Goal: Task Accomplishment & Management: Manage account settings

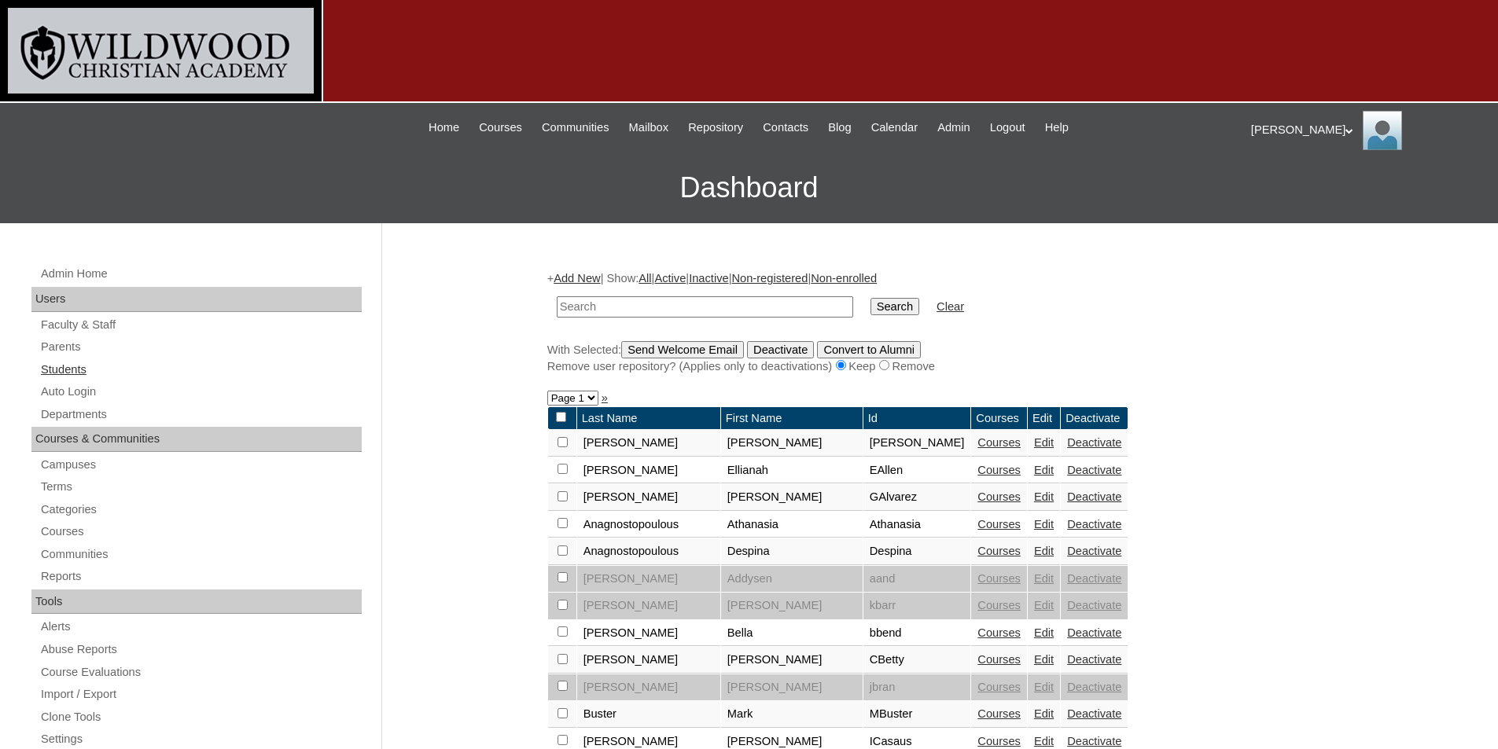
click at [65, 373] on link "Students" at bounding box center [200, 370] width 322 height 20
type input "second"
click at [870, 312] on input "Search" at bounding box center [894, 306] width 49 height 17
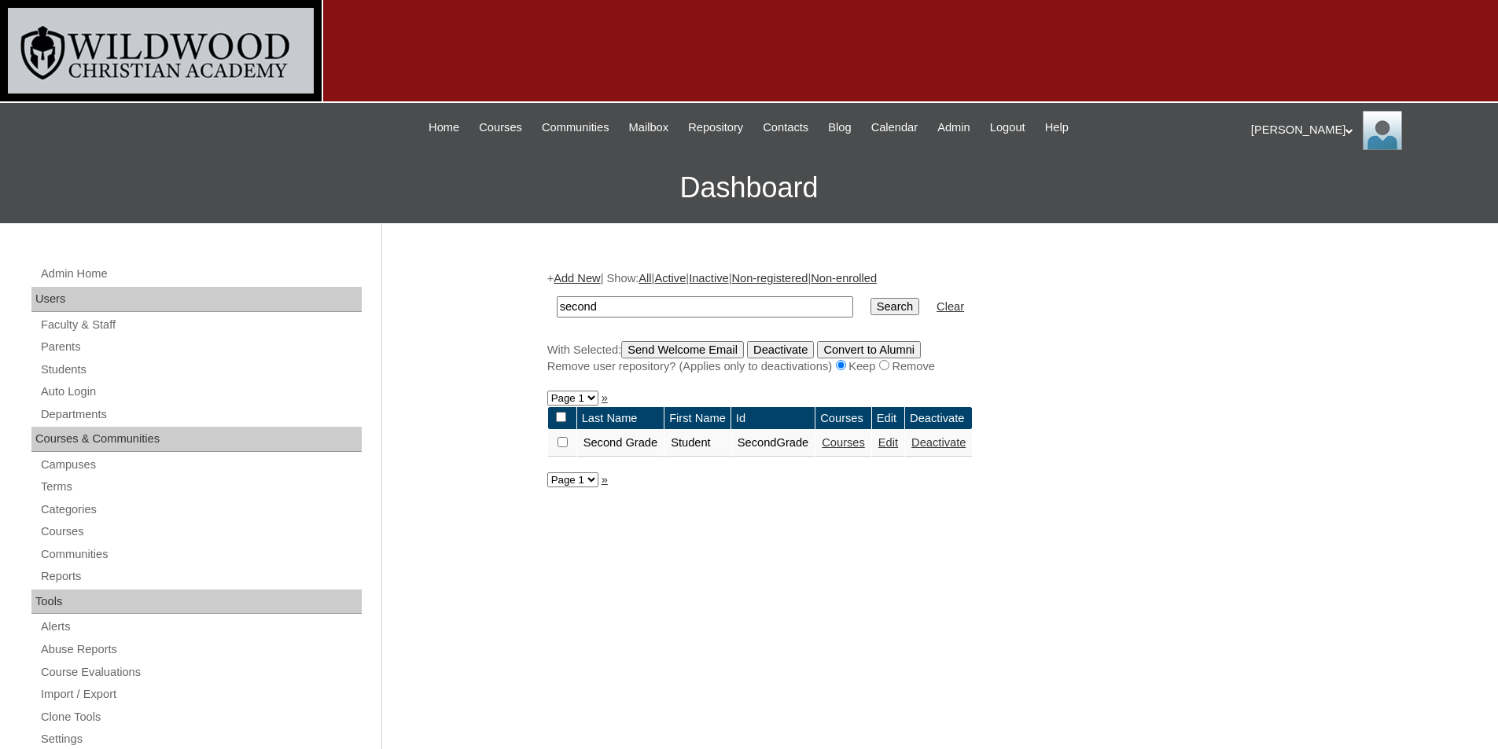
click at [865, 443] on link "Courses" at bounding box center [843, 442] width 43 height 13
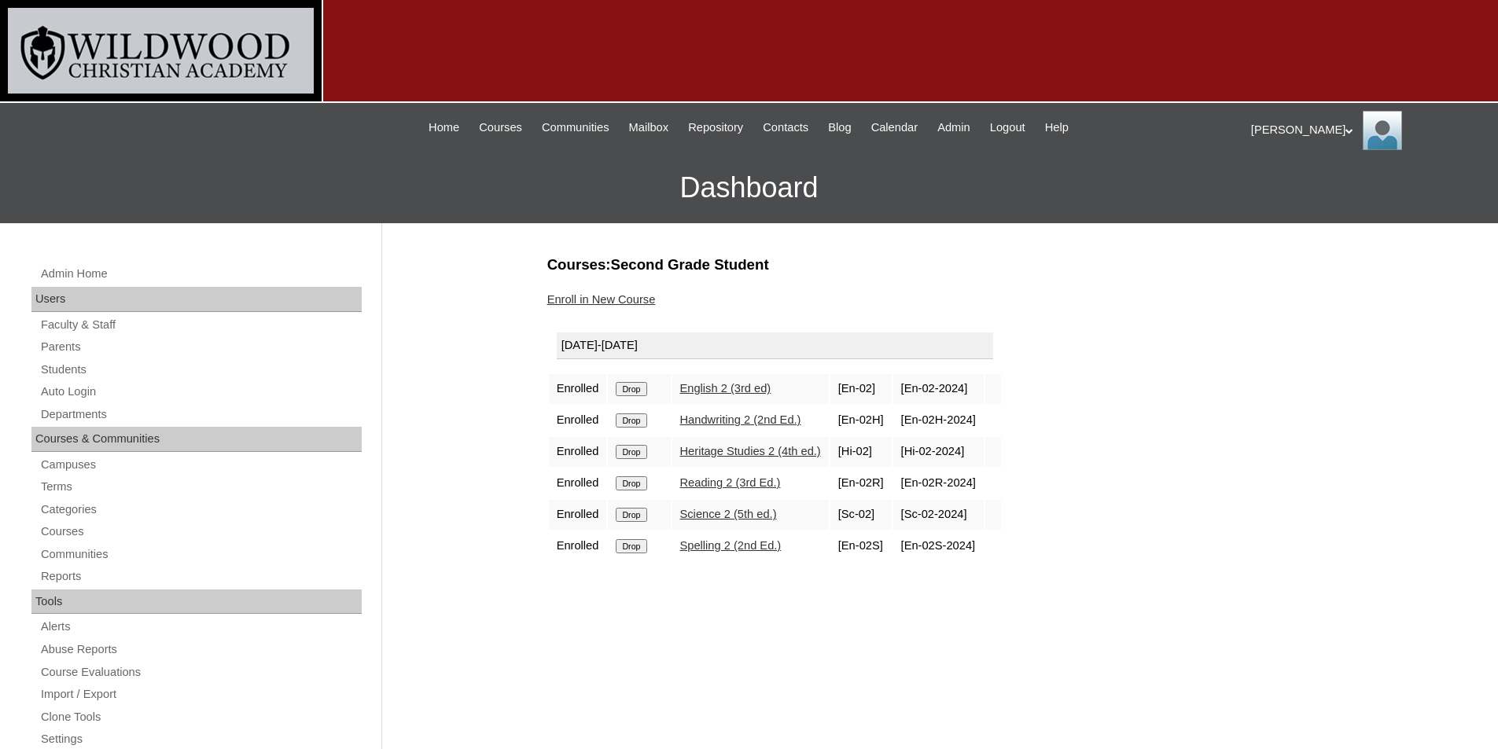
click at [646, 300] on link "Enroll in New Course" at bounding box center [601, 299] width 108 height 13
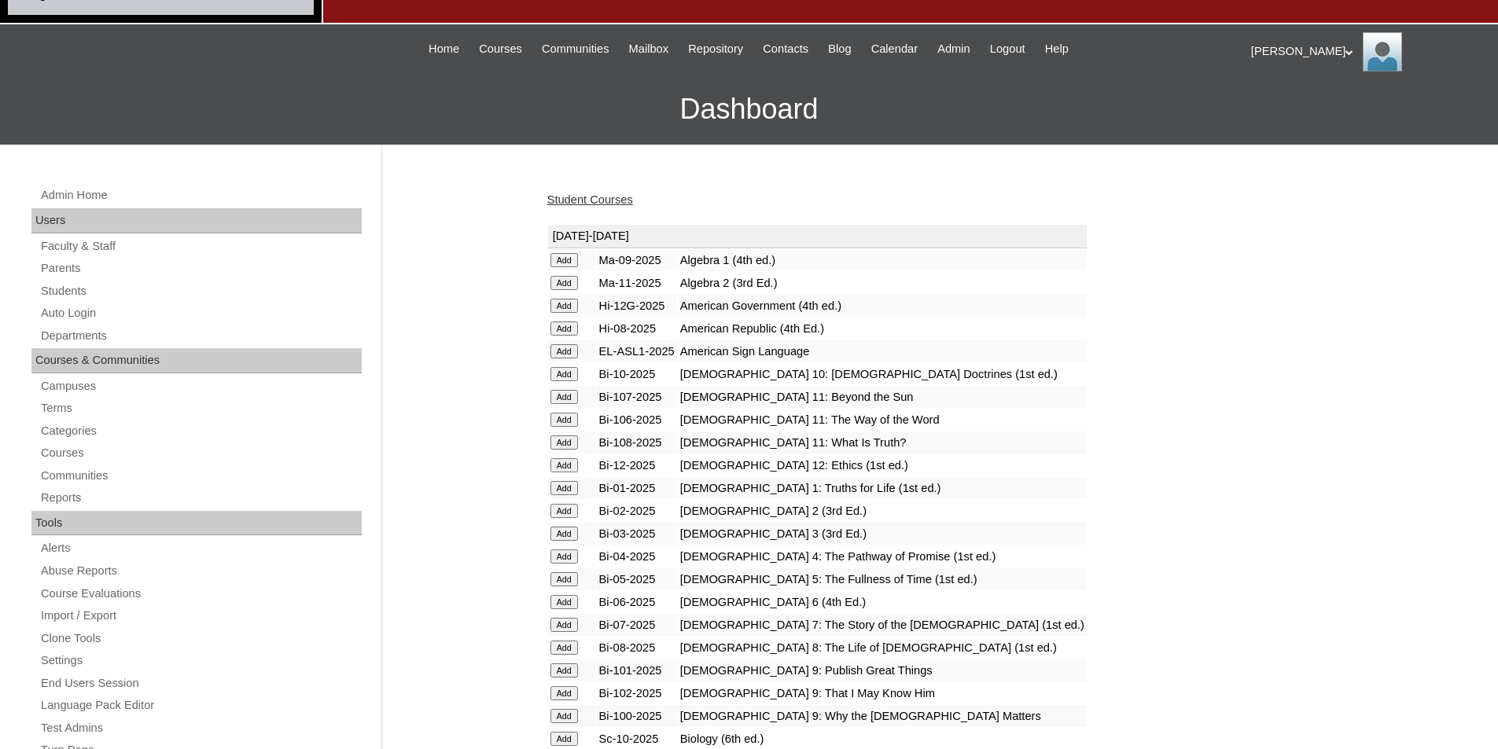
scroll to position [157, 0]
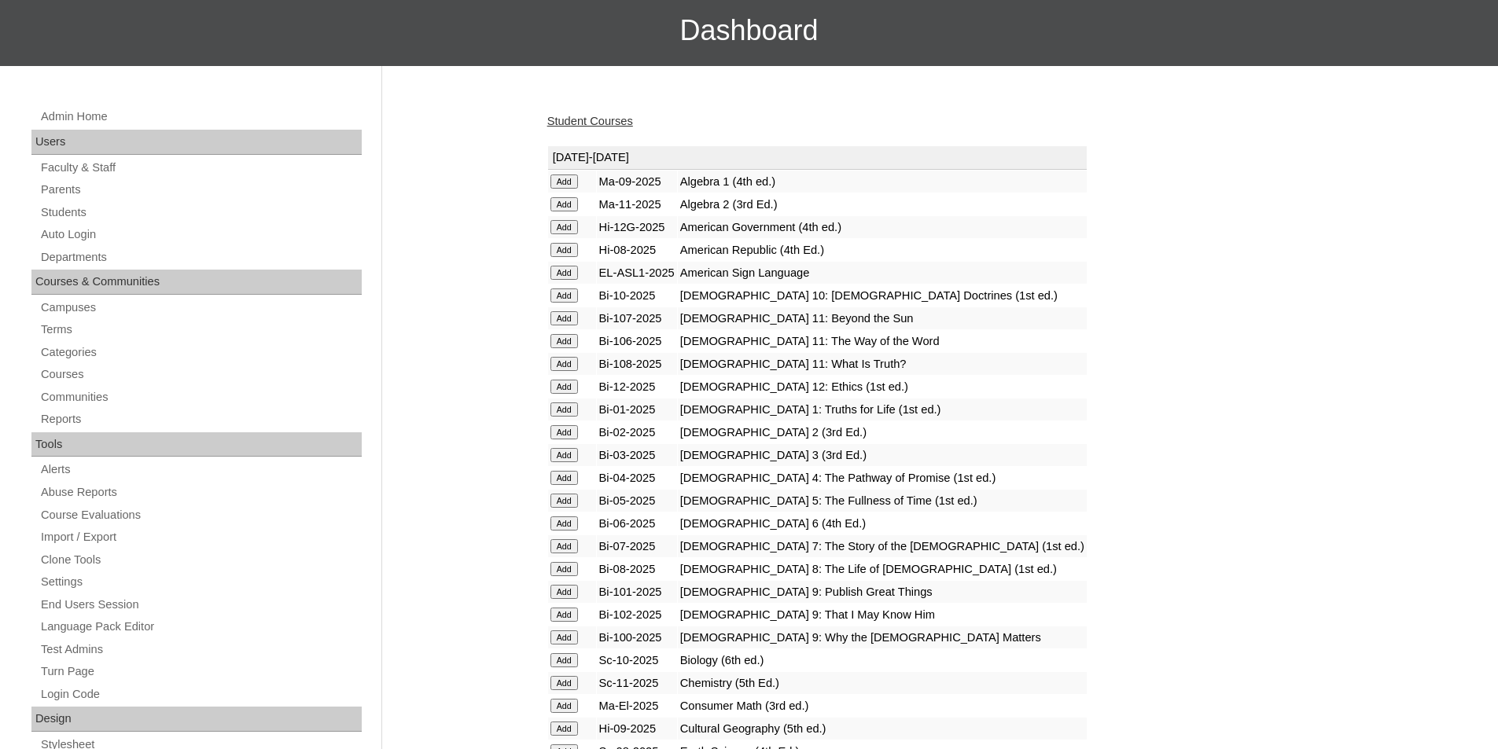
click at [557, 434] on input "Add" at bounding box center [564, 432] width 28 height 14
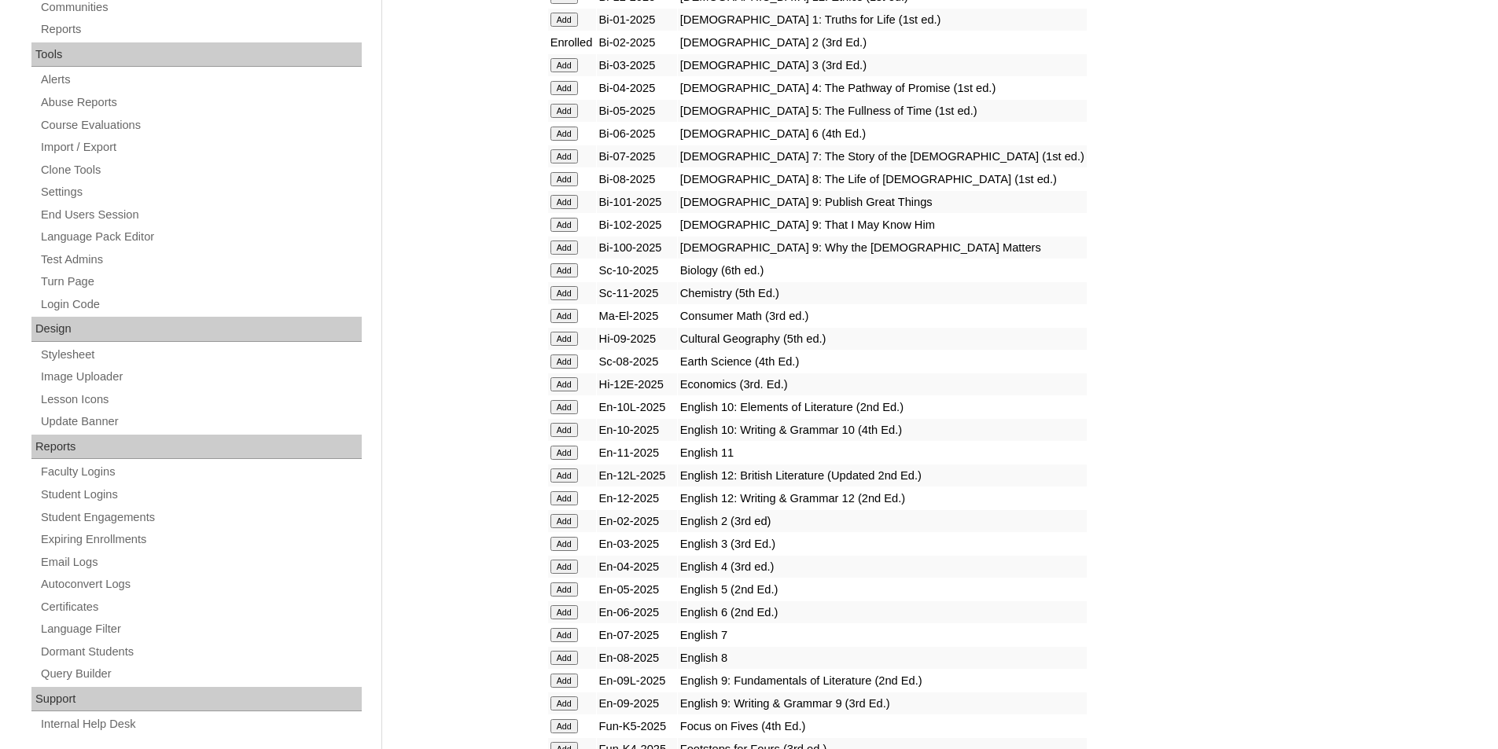
scroll to position [550, 0]
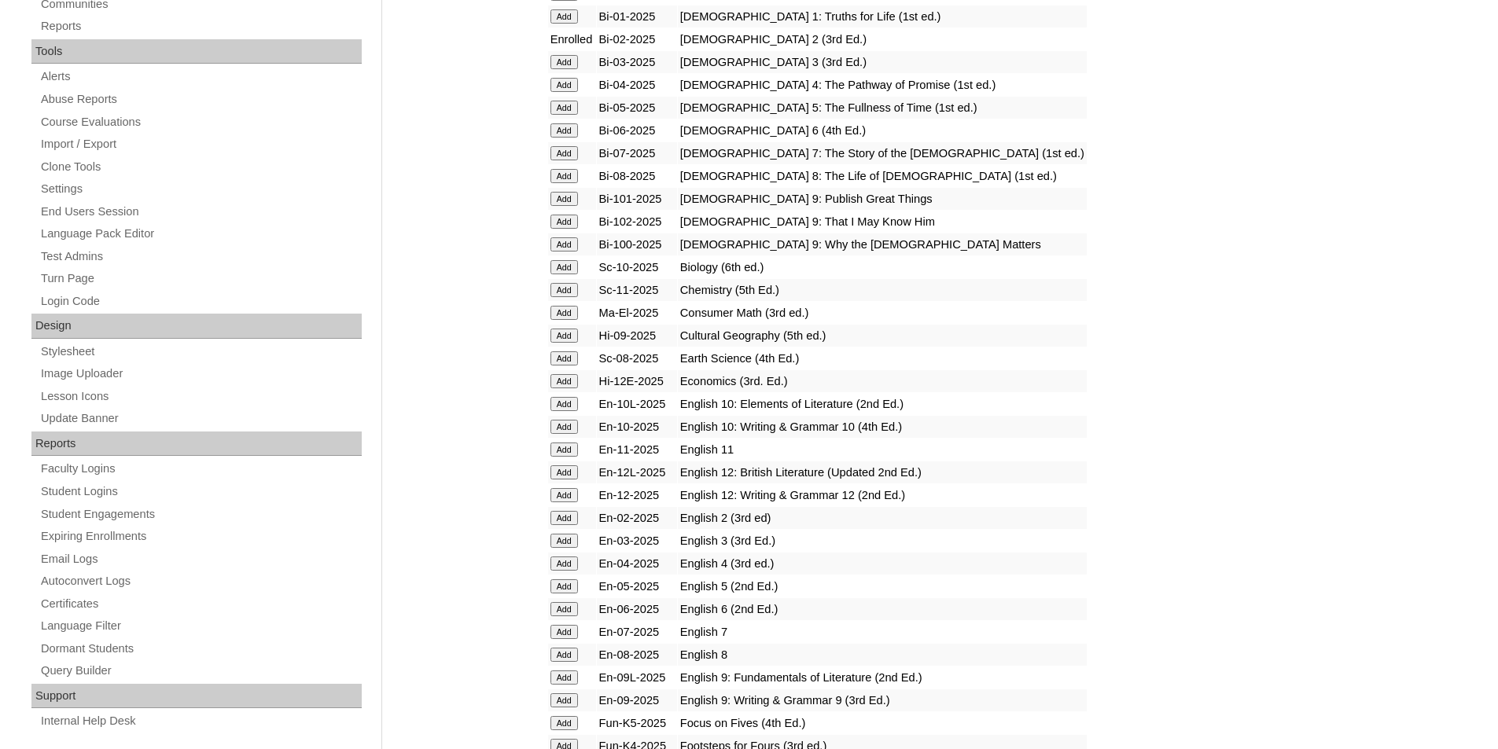
click at [567, 518] on input "Add" at bounding box center [564, 518] width 28 height 14
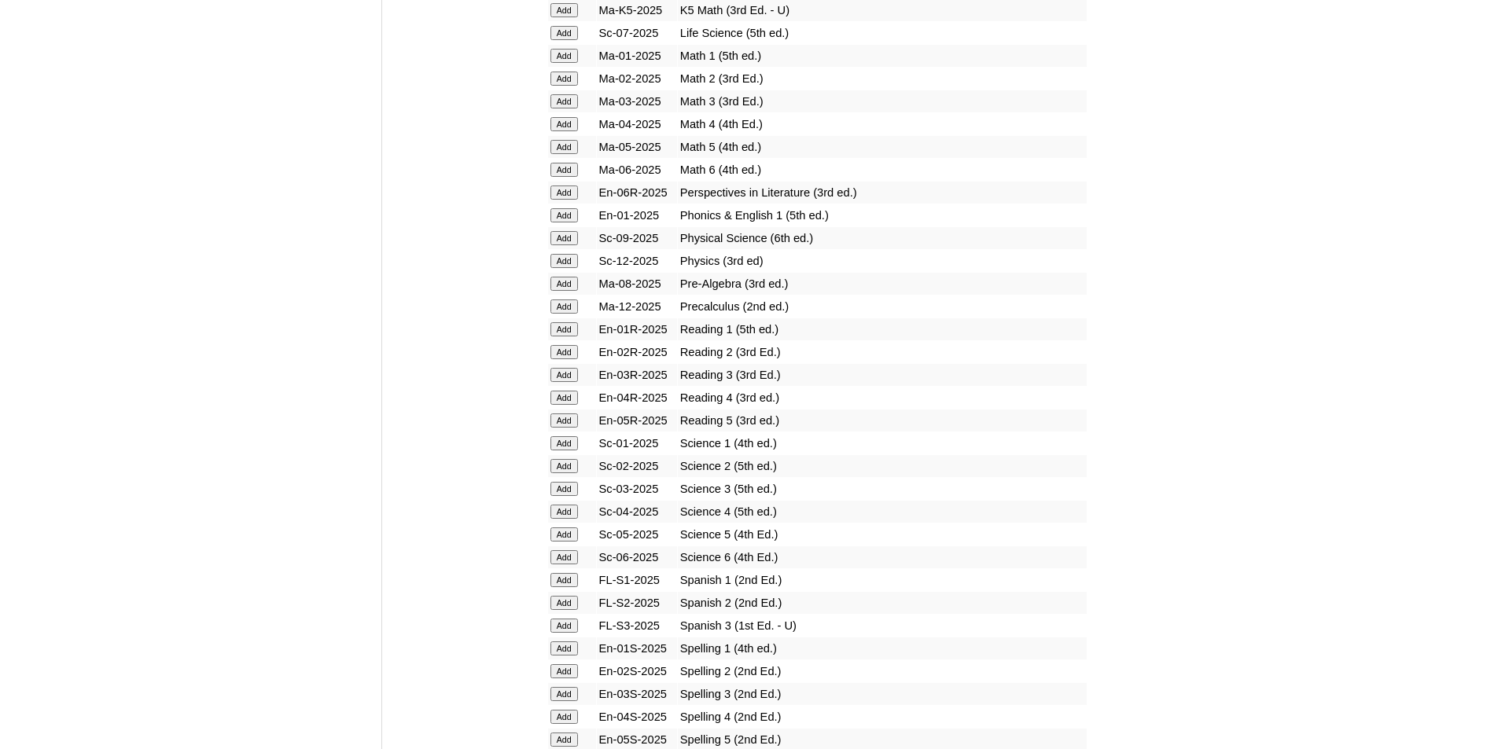
scroll to position [1651, 0]
click at [568, 352] on input "Add" at bounding box center [564, 352] width 28 height 14
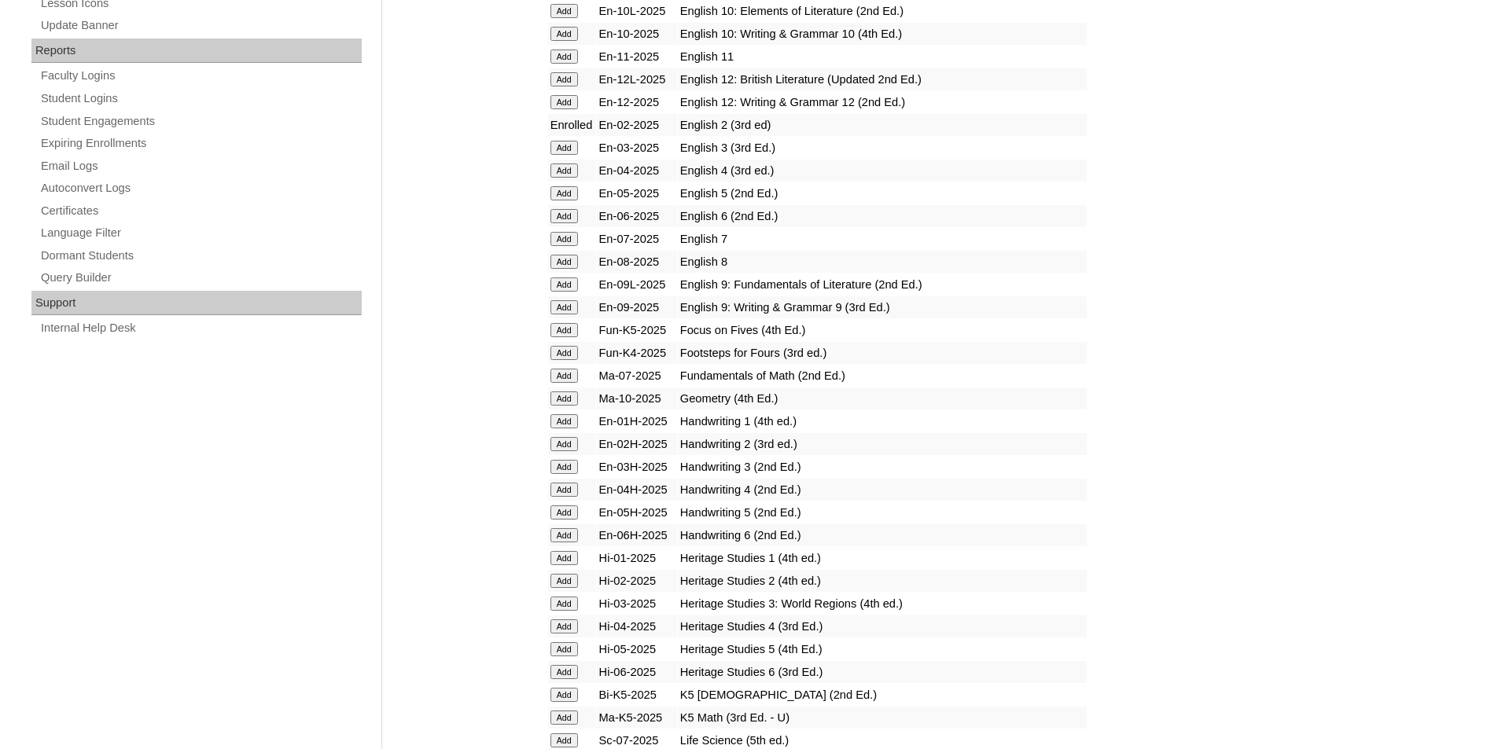
scroll to position [1101, 0]
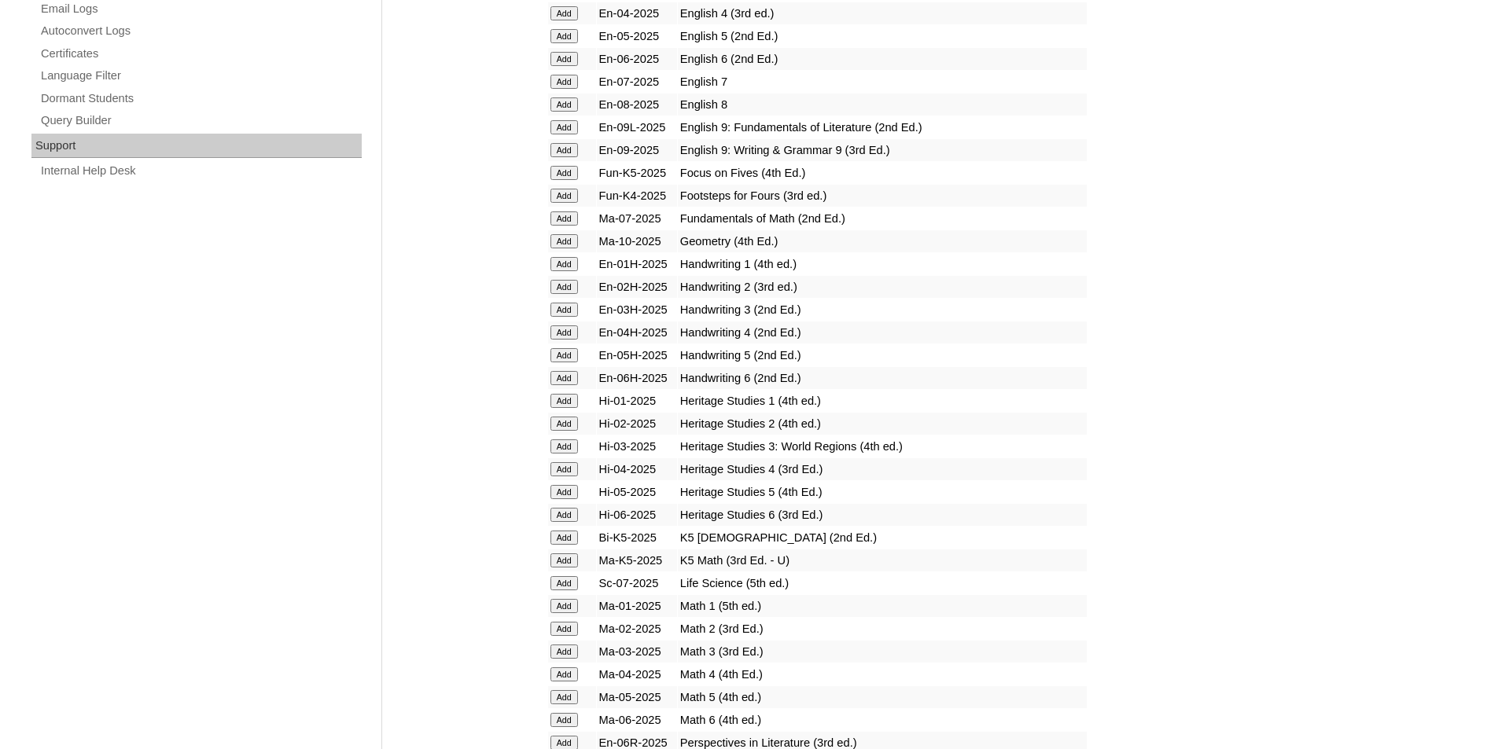
click at [565, 428] on input "Add" at bounding box center [564, 424] width 28 height 14
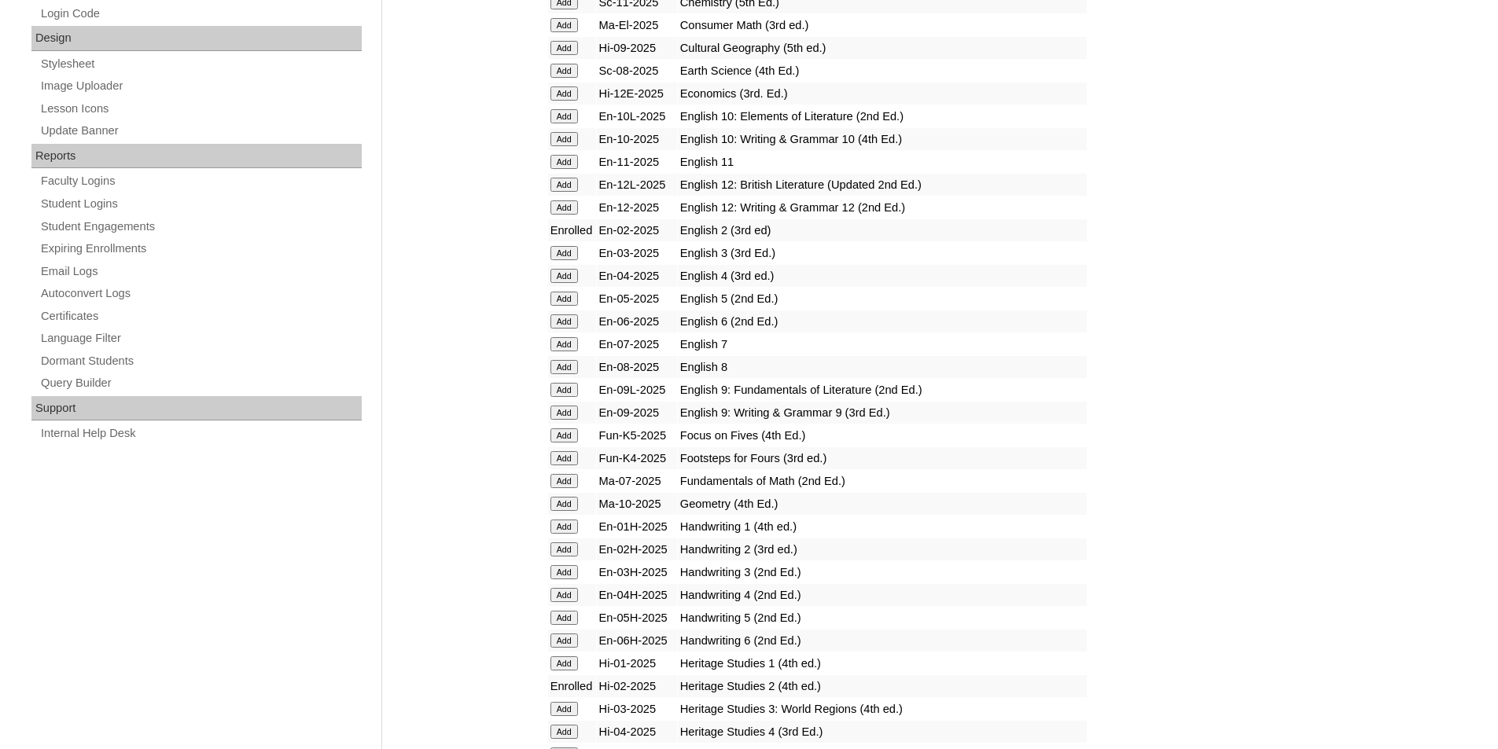
scroll to position [865, 0]
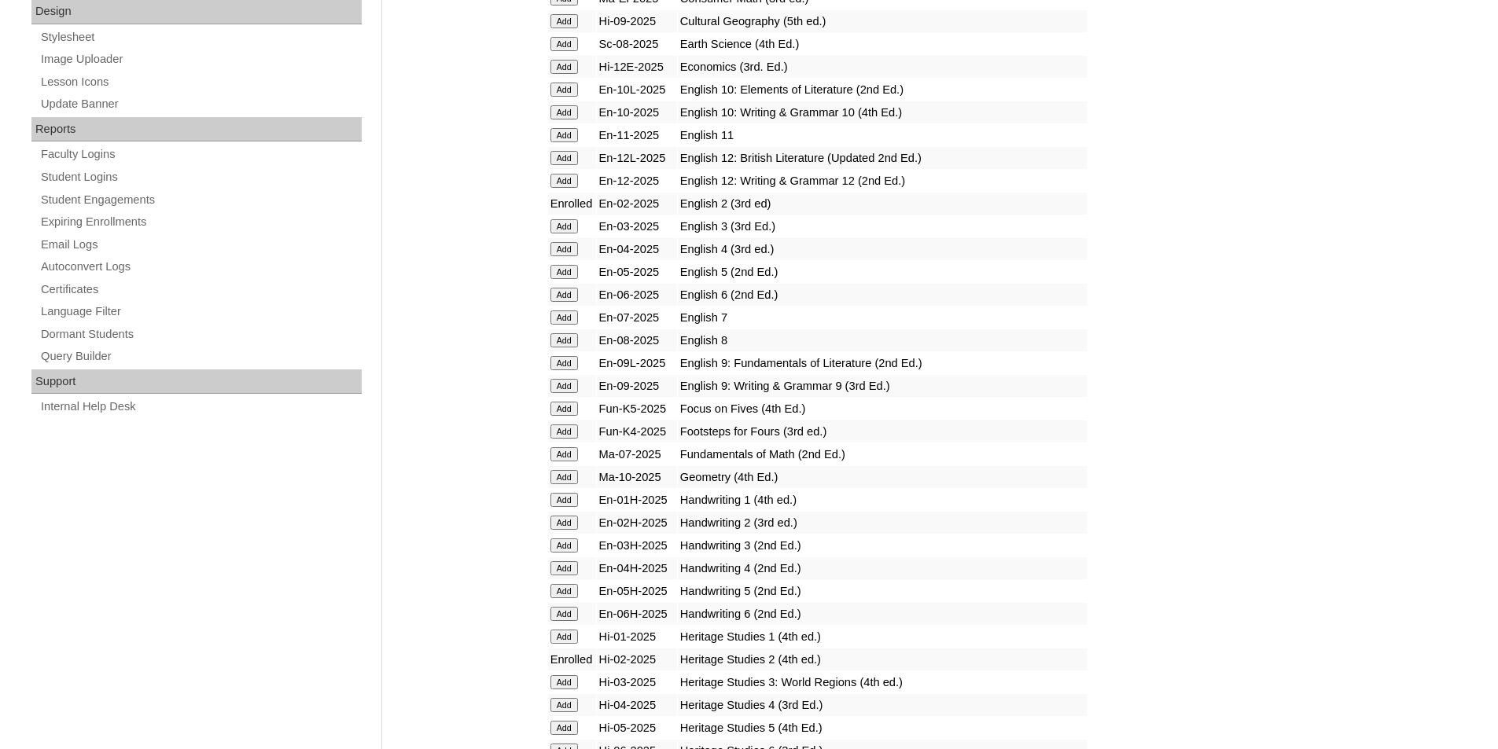
click at [566, 523] on input "Add" at bounding box center [564, 523] width 28 height 14
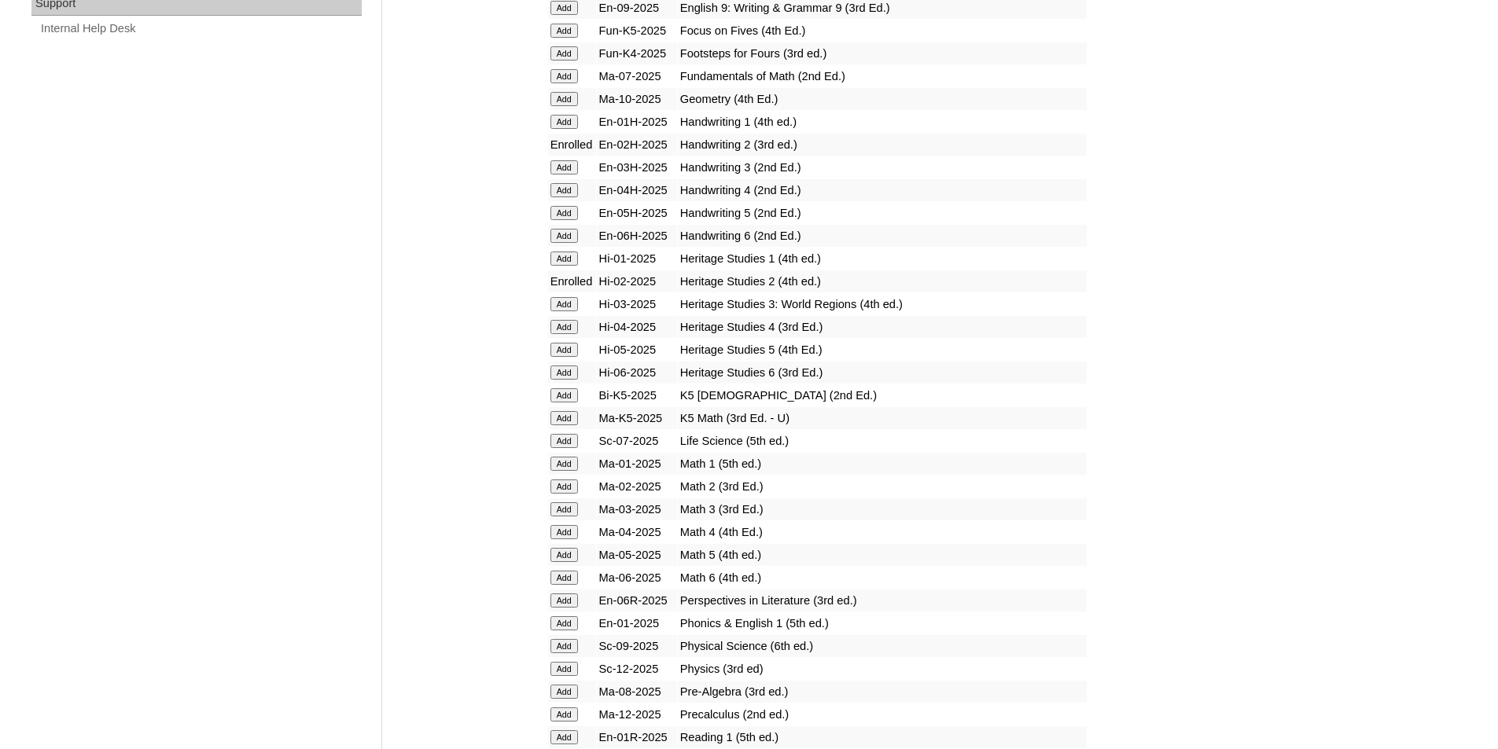
scroll to position [1258, 0]
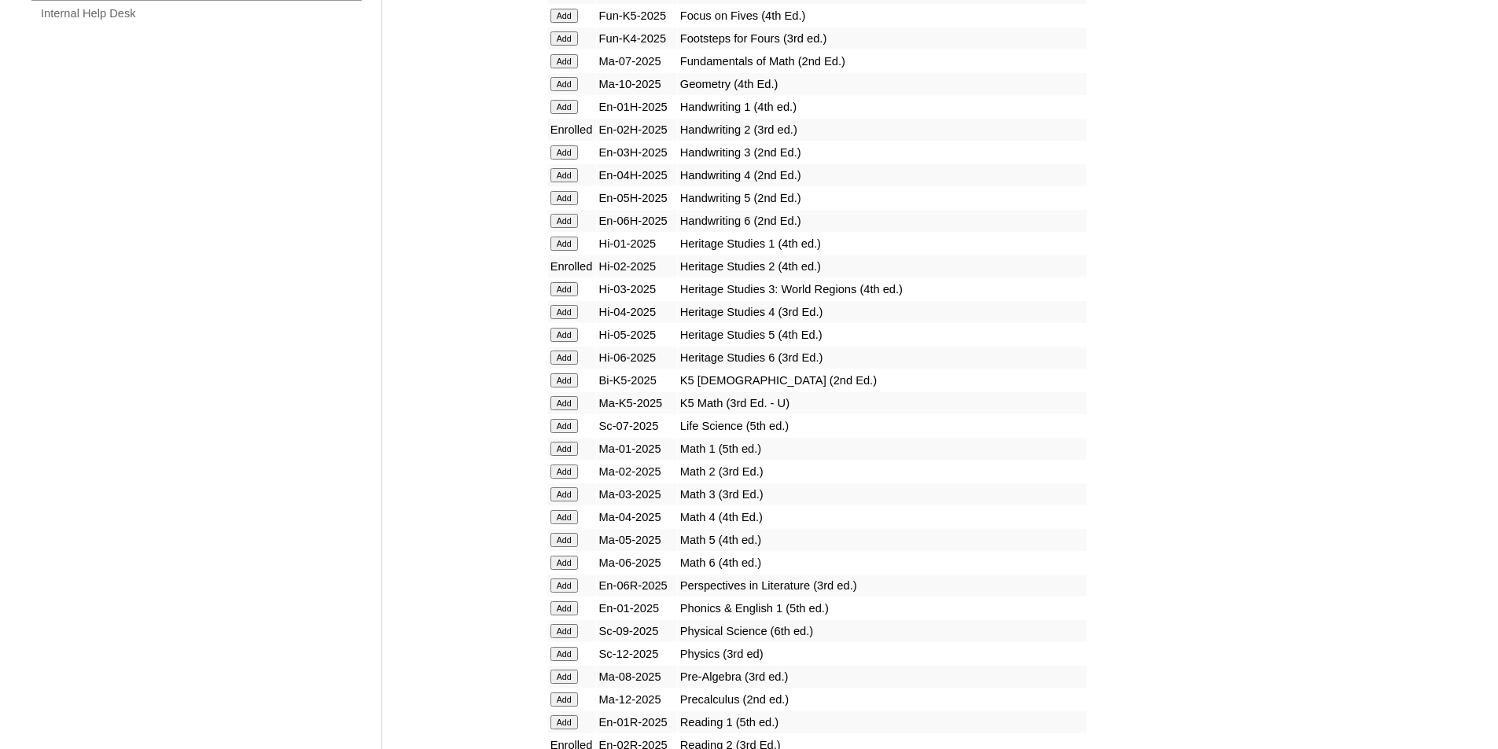
click at [563, 470] on input "Add" at bounding box center [564, 472] width 28 height 14
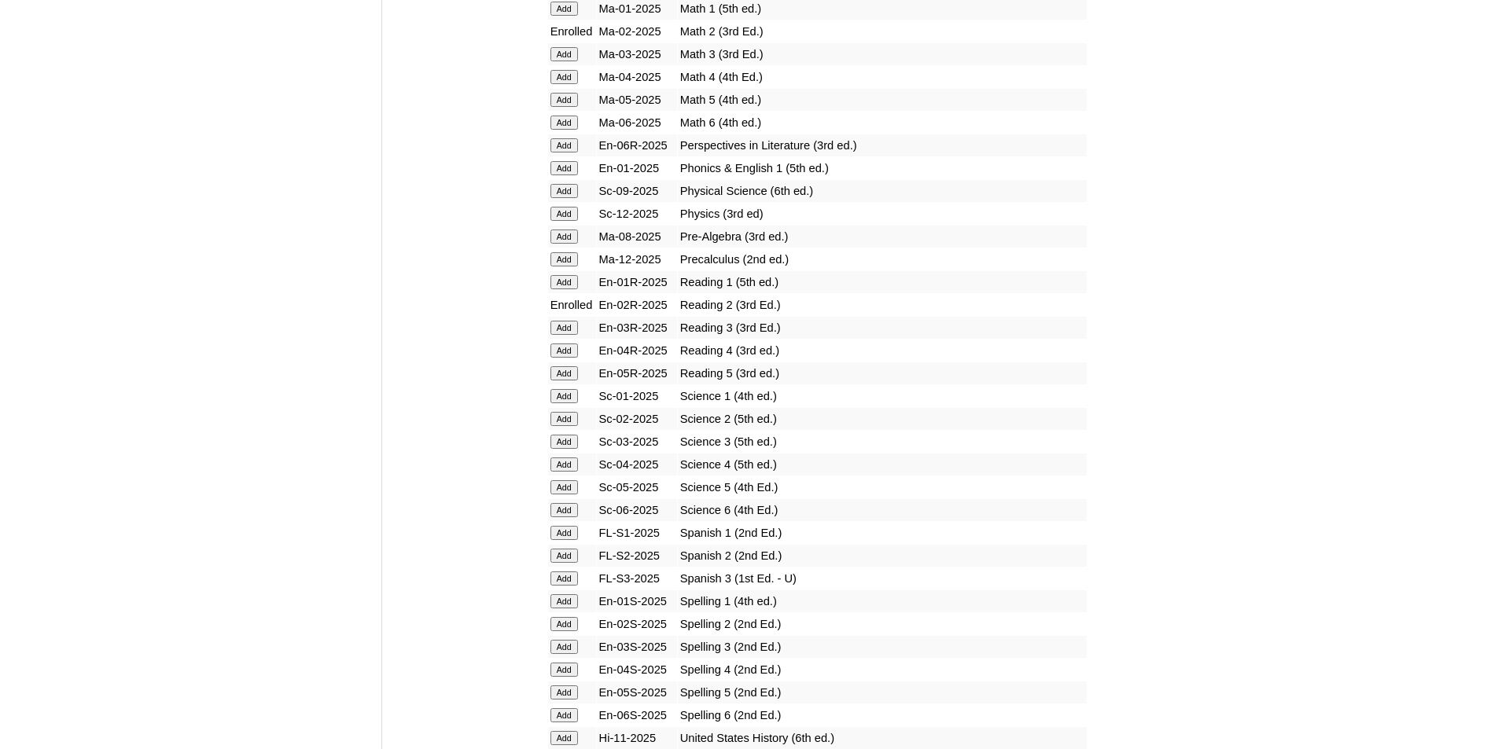
scroll to position [1730, 0]
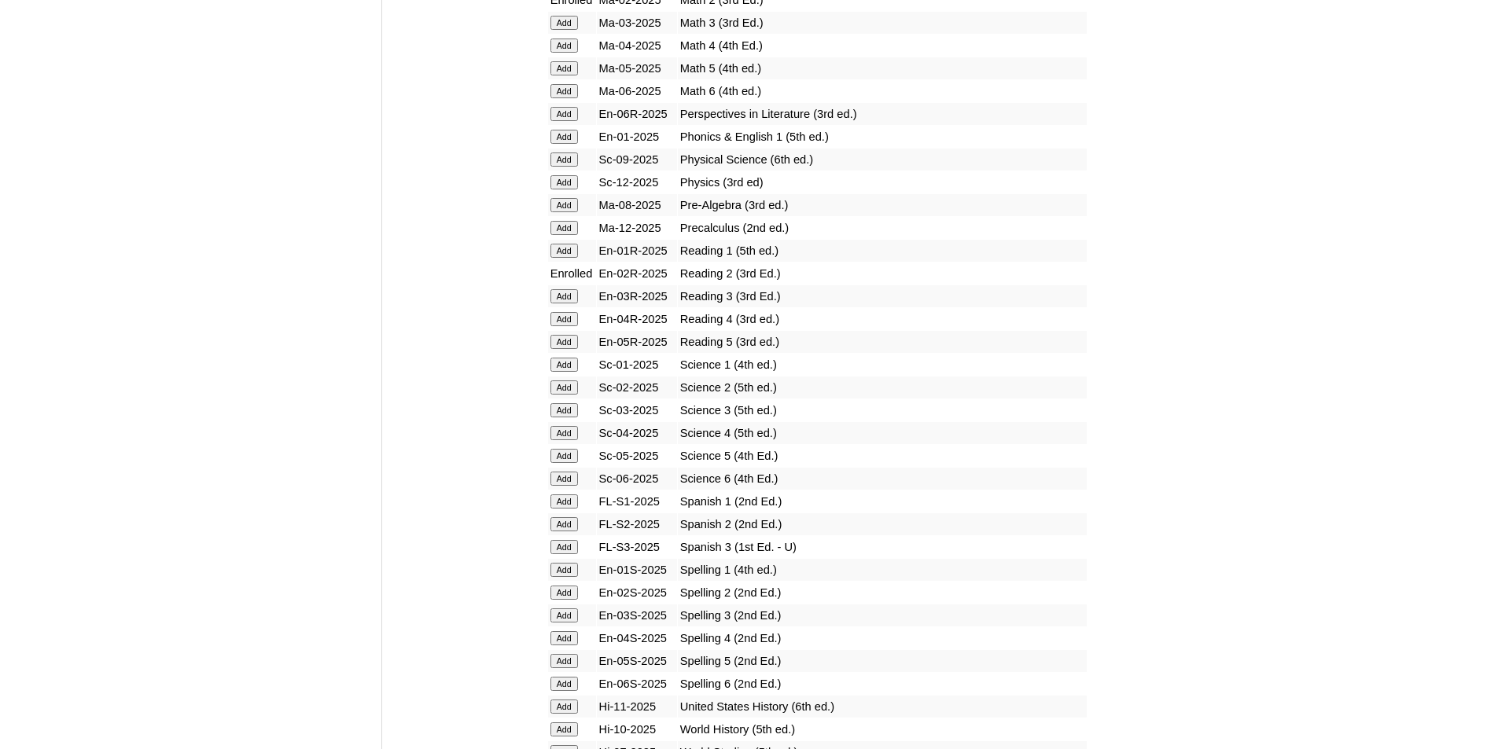
click at [568, 386] on input "Add" at bounding box center [564, 387] width 28 height 14
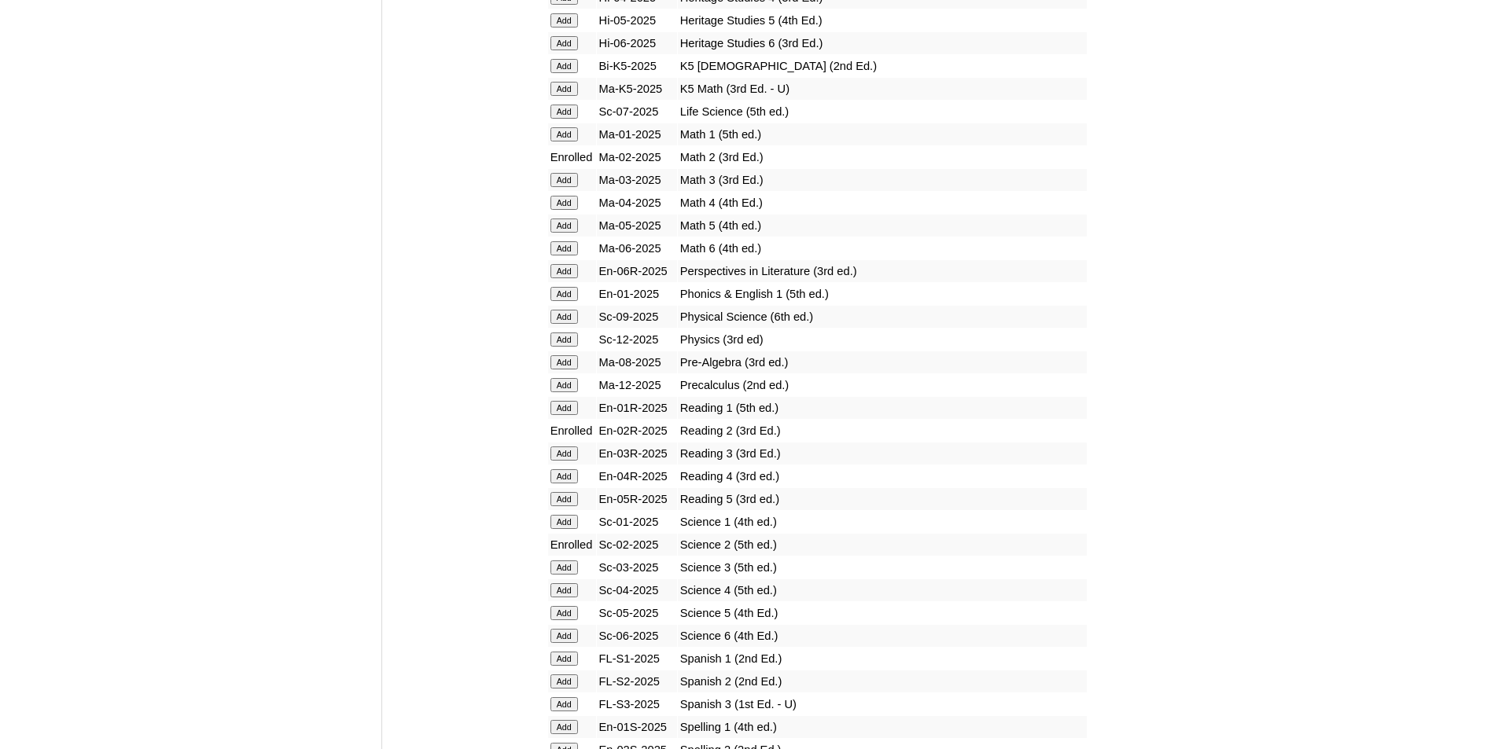
scroll to position [1887, 0]
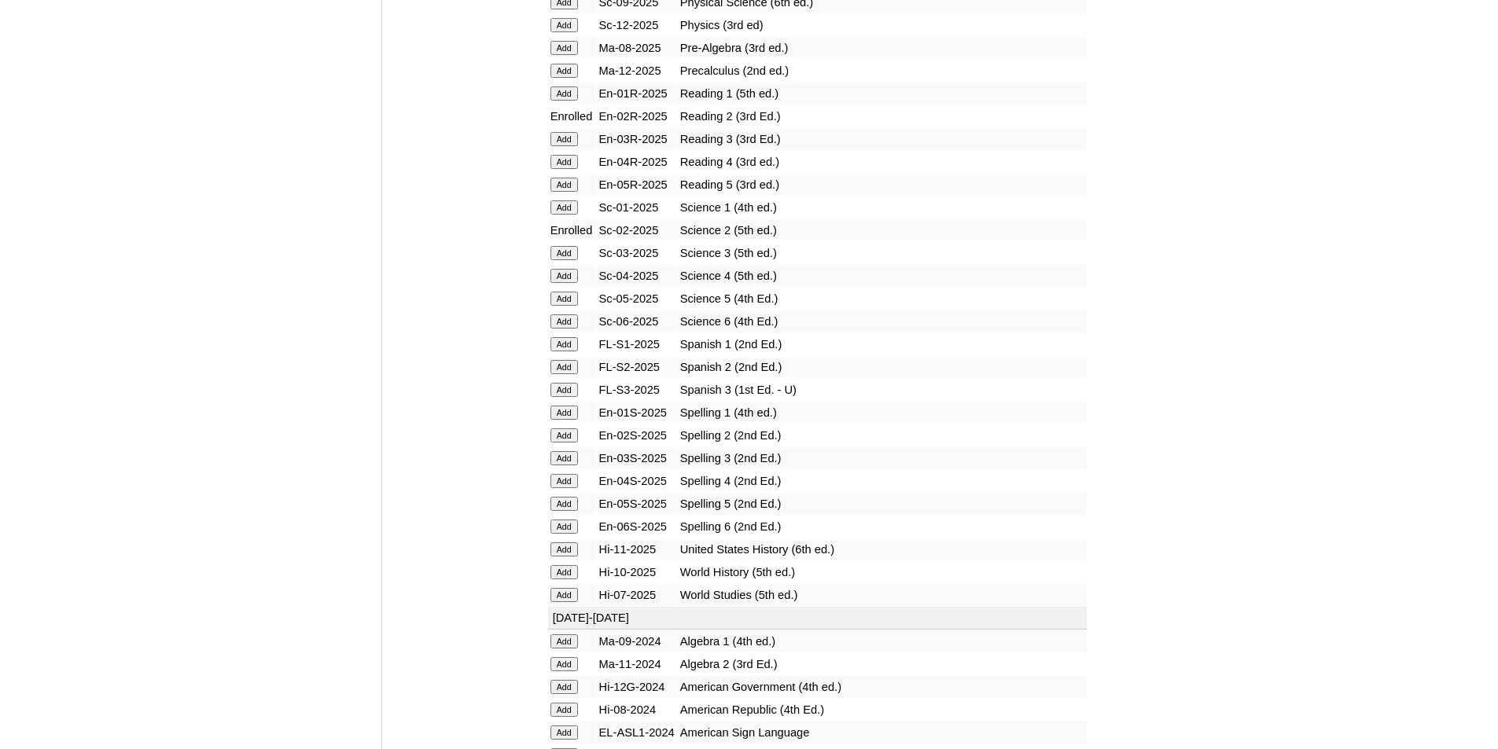
click at [565, 439] on input "Add" at bounding box center [564, 435] width 28 height 14
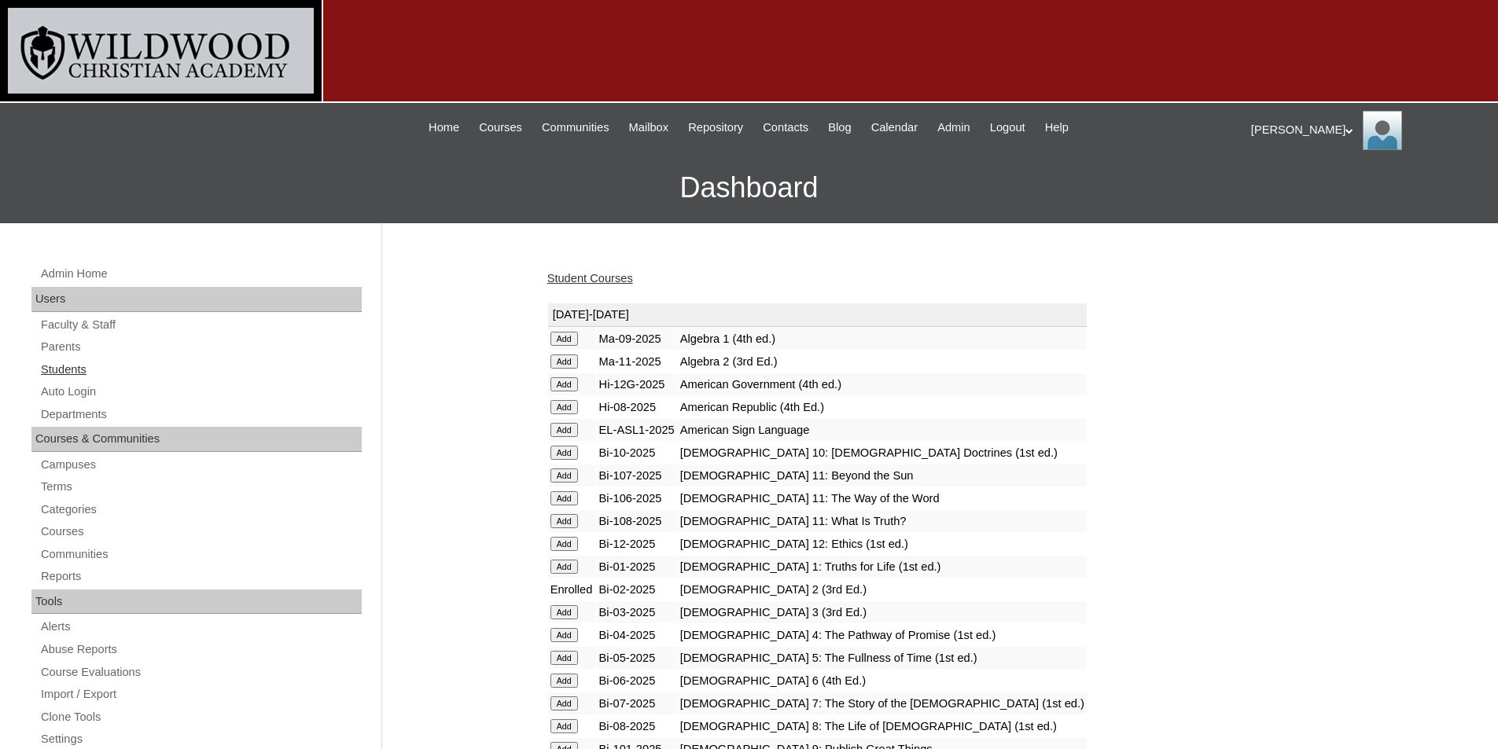
click at [69, 373] on link "Students" at bounding box center [200, 370] width 322 height 20
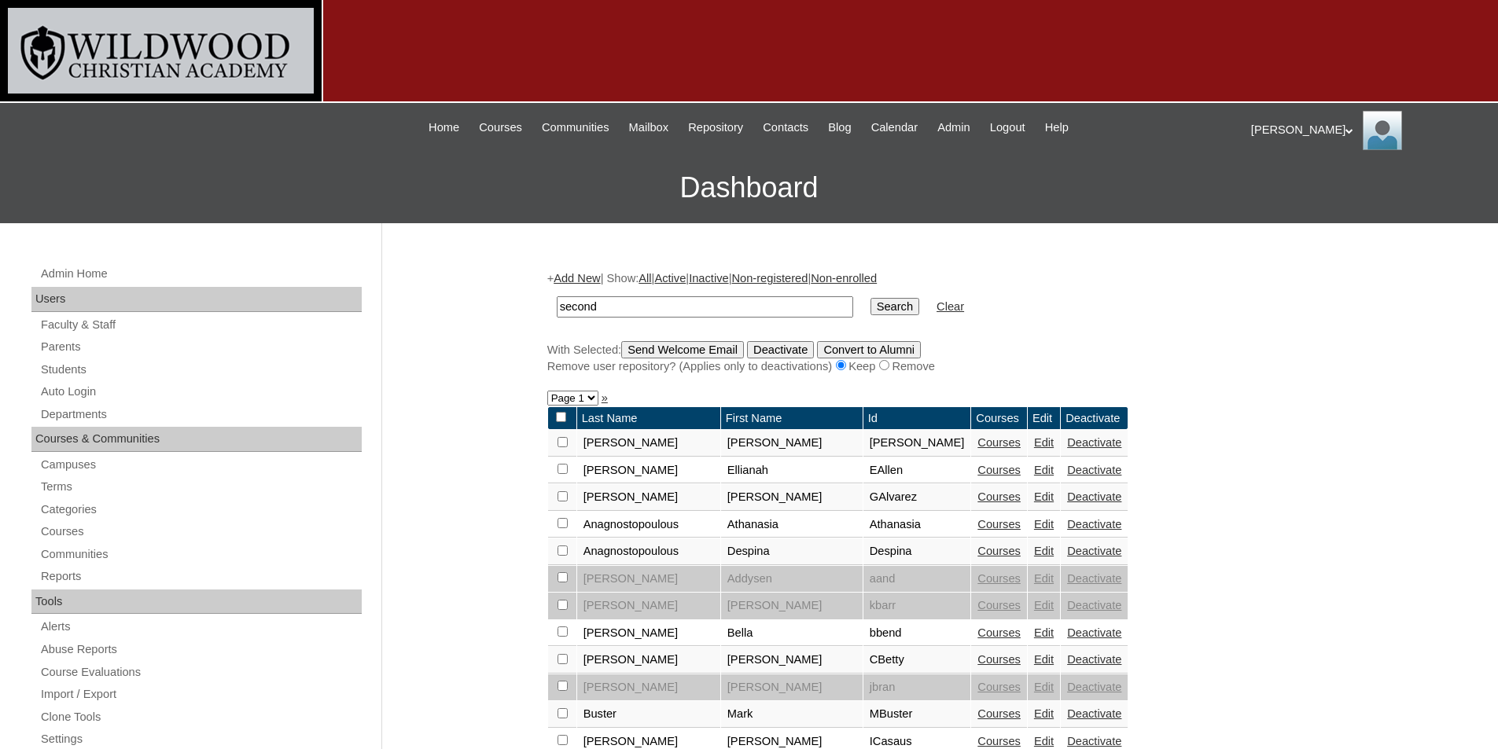
type input "second"
click at [870, 298] on input "Search" at bounding box center [894, 306] width 49 height 17
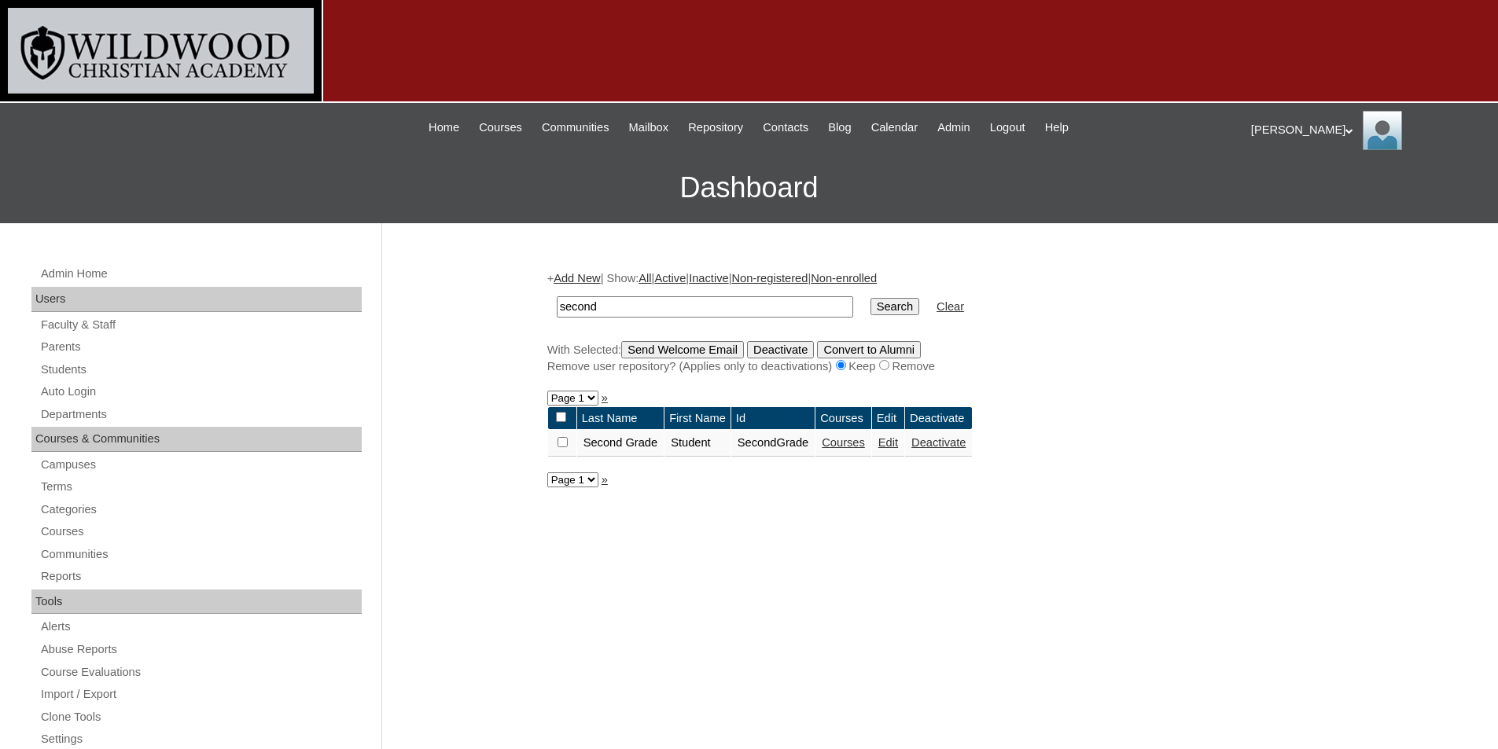
click at [898, 444] on link "Edit" at bounding box center [888, 442] width 20 height 13
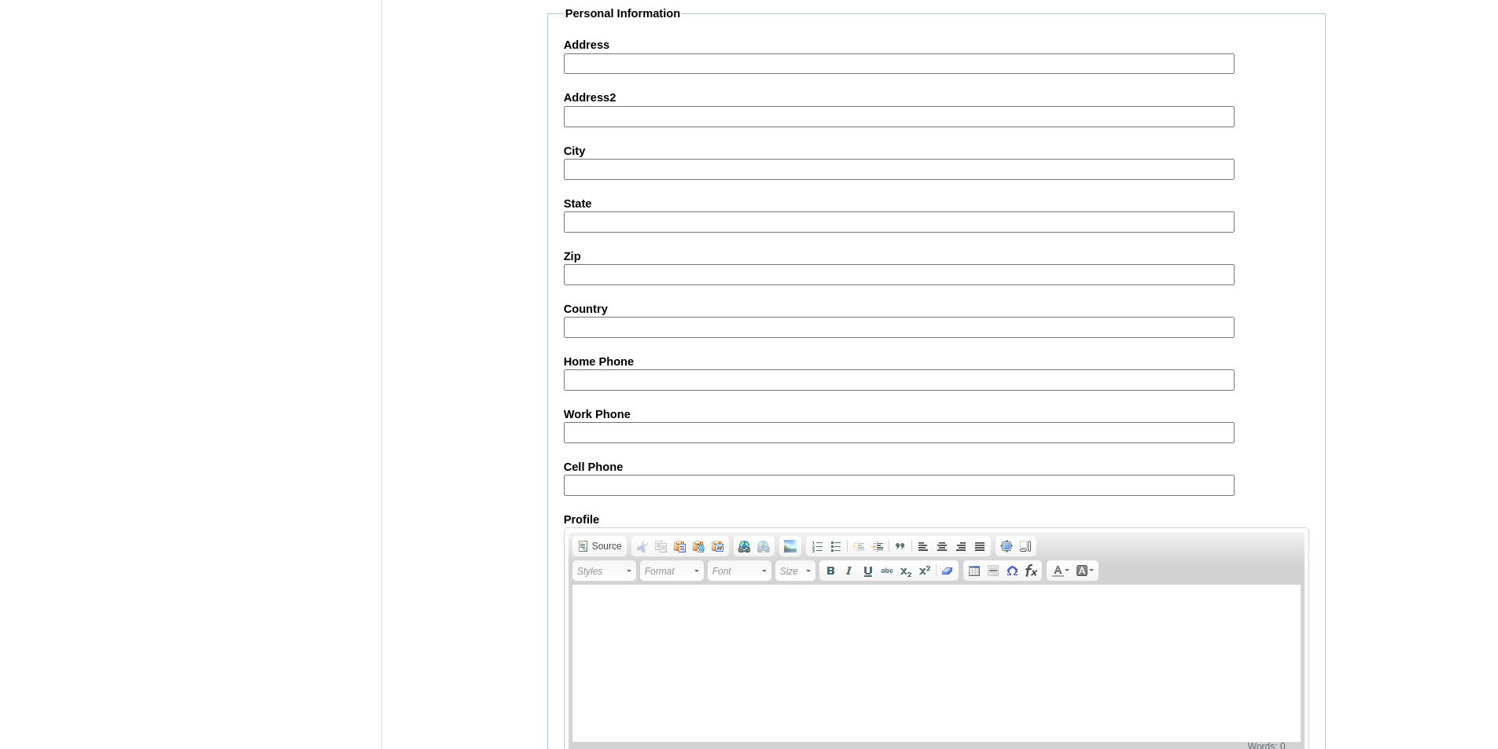
scroll to position [1689, 0]
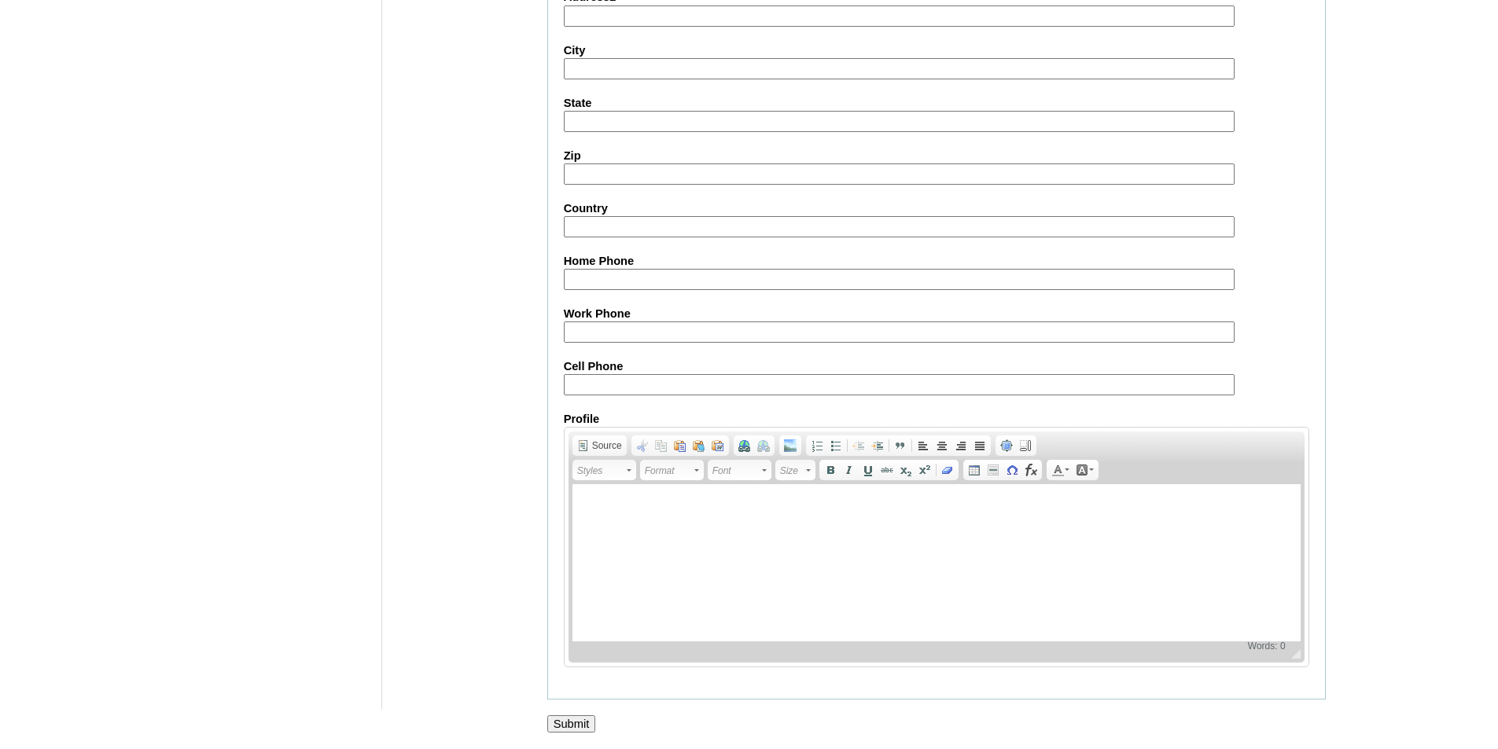
click at [570, 721] on input "Submit" at bounding box center [571, 723] width 49 height 17
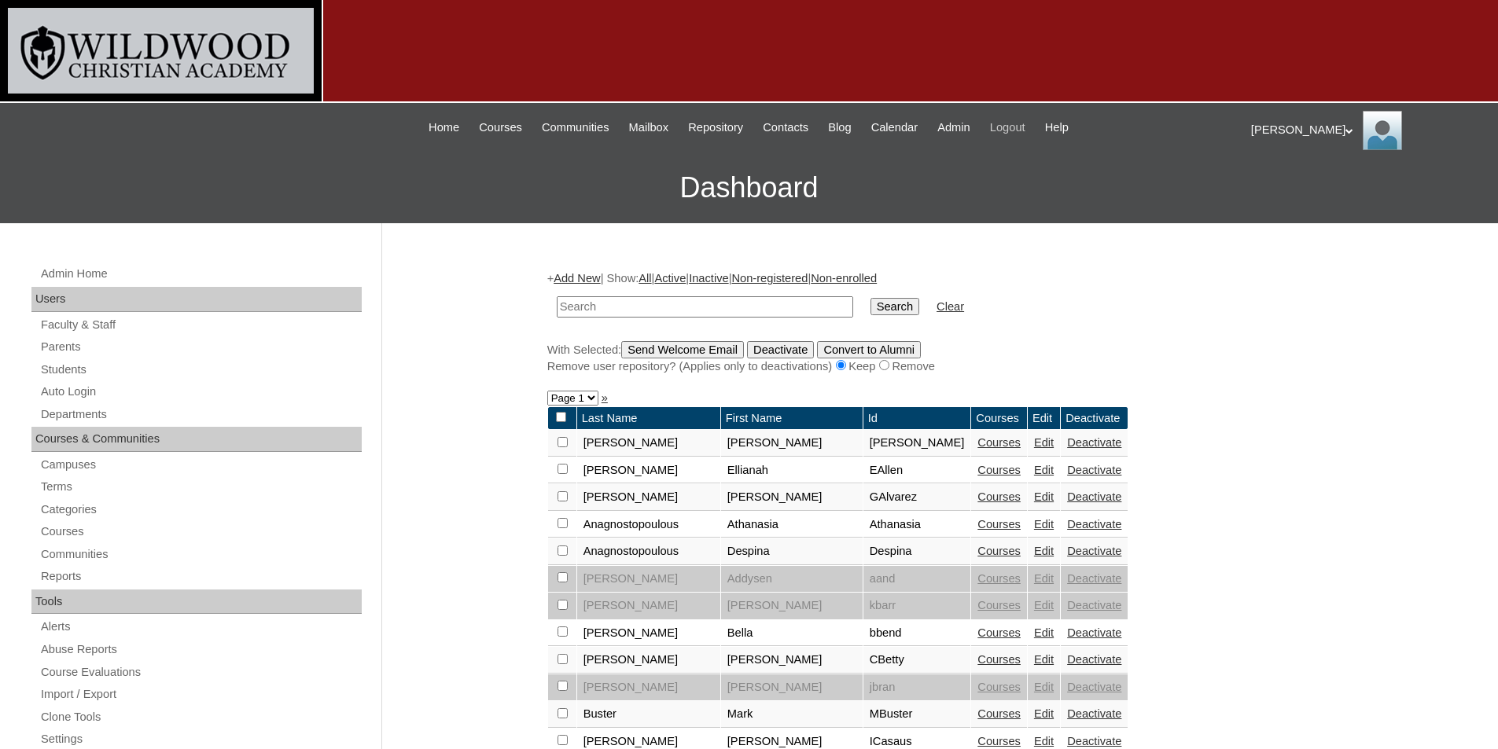
click at [1025, 129] on span "Logout" at bounding box center [1007, 128] width 35 height 18
